Goal: Task Accomplishment & Management: Use online tool/utility

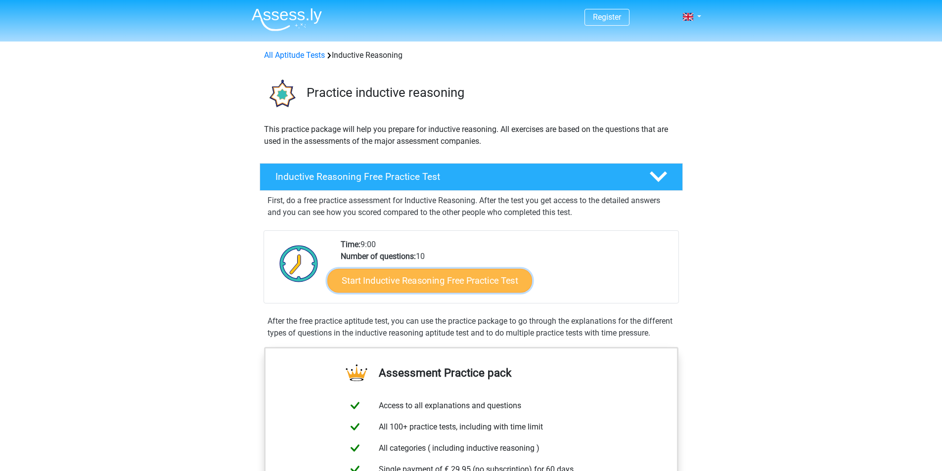
click at [478, 282] on link "Start Inductive Reasoning Free Practice Test" at bounding box center [429, 280] width 205 height 24
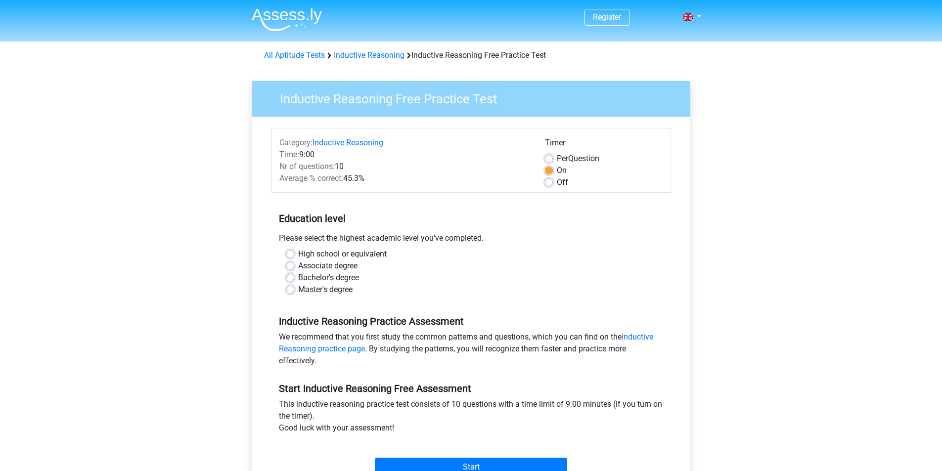
click at [357, 255] on label "High school or equivalent" at bounding box center [342, 254] width 88 height 12
click at [294, 255] on input "High school or equivalent" at bounding box center [290, 253] width 8 height 10
radio input "true"
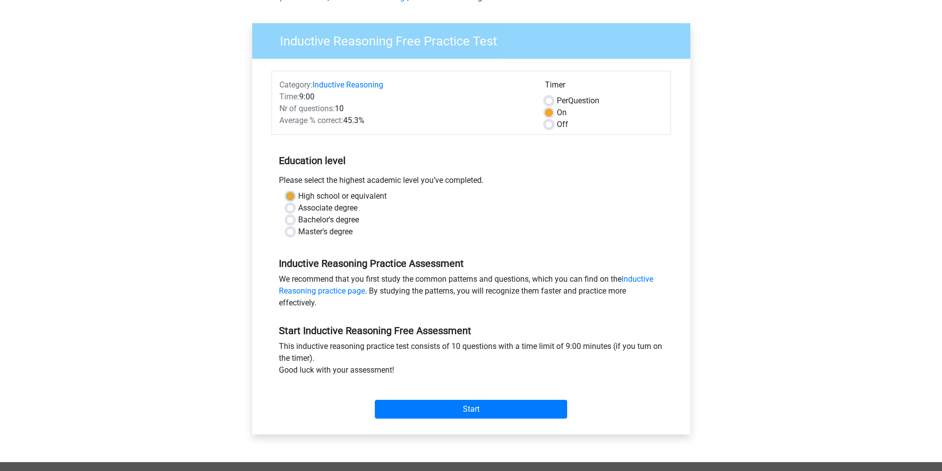
scroll to position [148, 0]
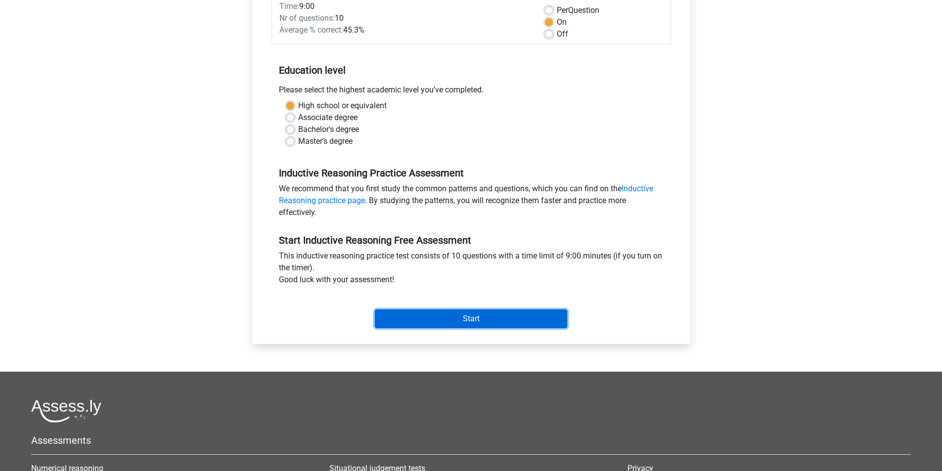
click at [455, 316] on input "Start" at bounding box center [471, 318] width 192 height 19
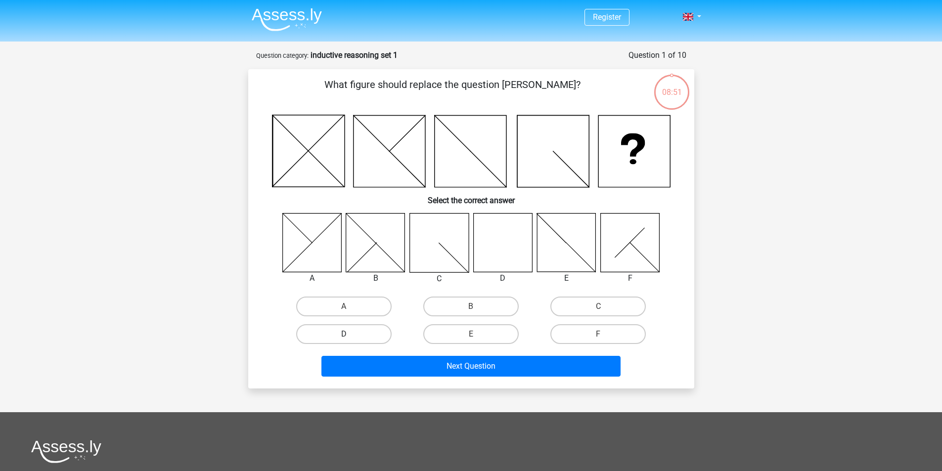
drag, startPoint x: 344, startPoint y: 334, endPoint x: 342, endPoint y: 327, distance: 6.7
click at [343, 329] on label "D" at bounding box center [343, 334] width 95 height 20
click at [344, 334] on input "D" at bounding box center [347, 337] width 6 height 6
radio input "true"
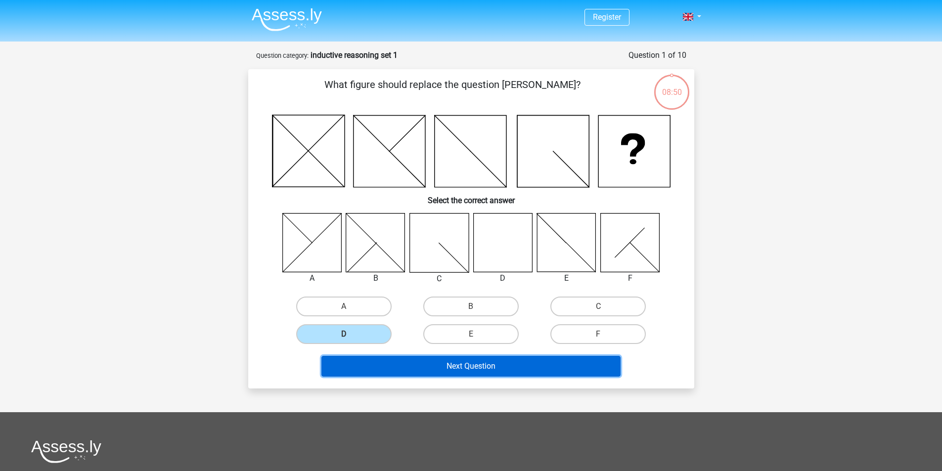
click at [463, 360] on button "Next Question" at bounding box center [470, 366] width 299 height 21
